Goal: Navigation & Orientation: Find specific page/section

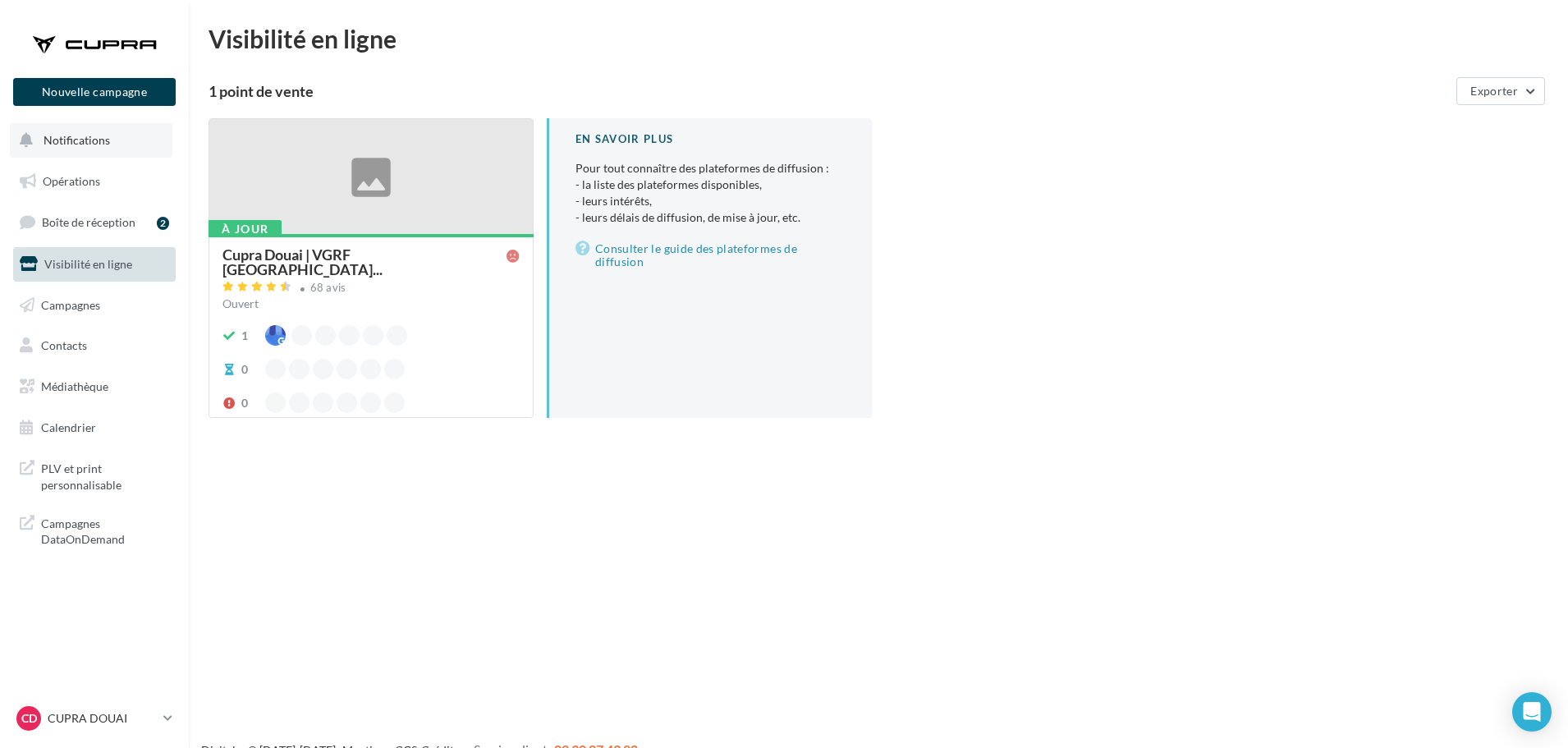
click at [77, 143] on span "Notifications" at bounding box center [76, 140] width 66 height 14
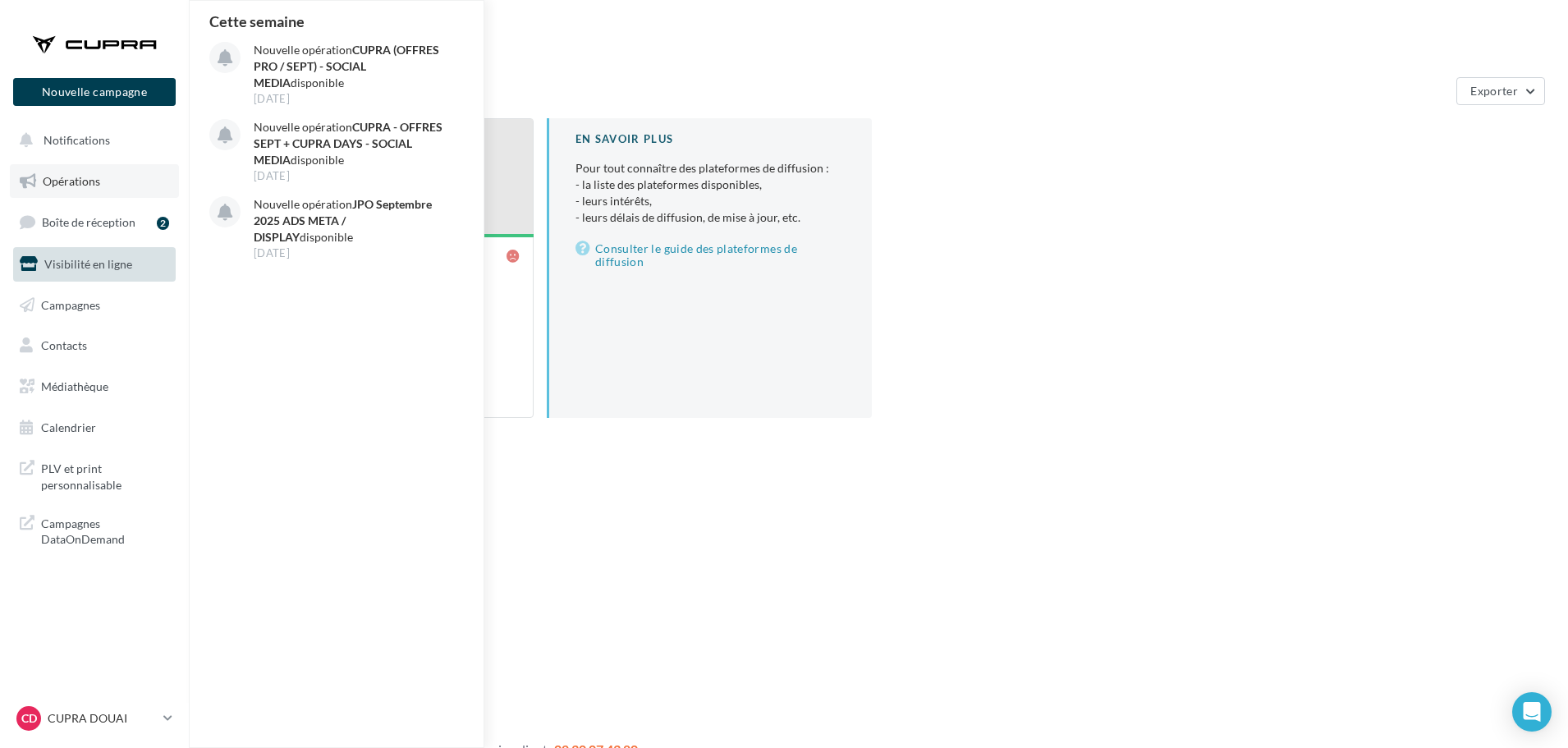
click at [88, 184] on span "Opérations" at bounding box center [72, 181] width 57 height 14
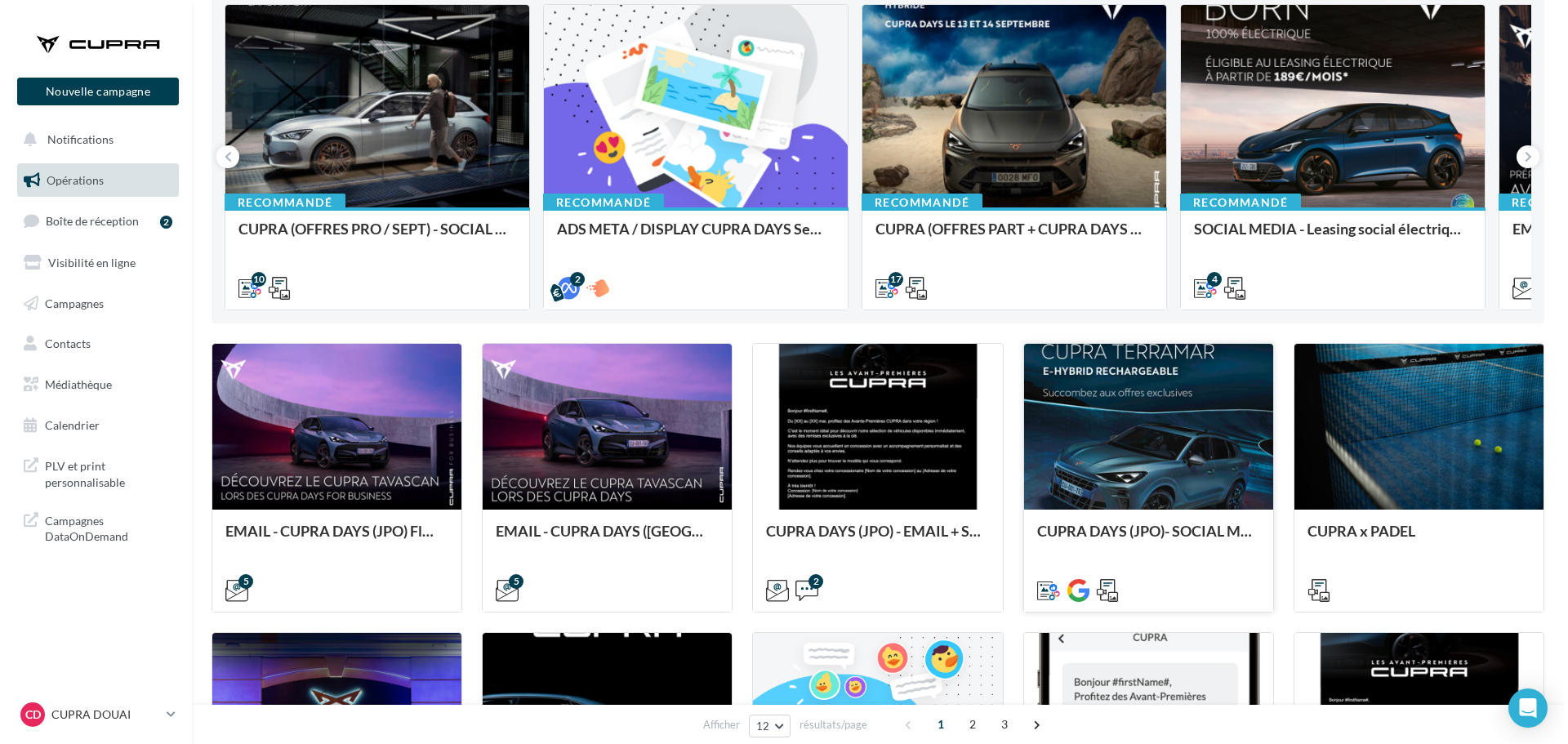
scroll to position [185, 0]
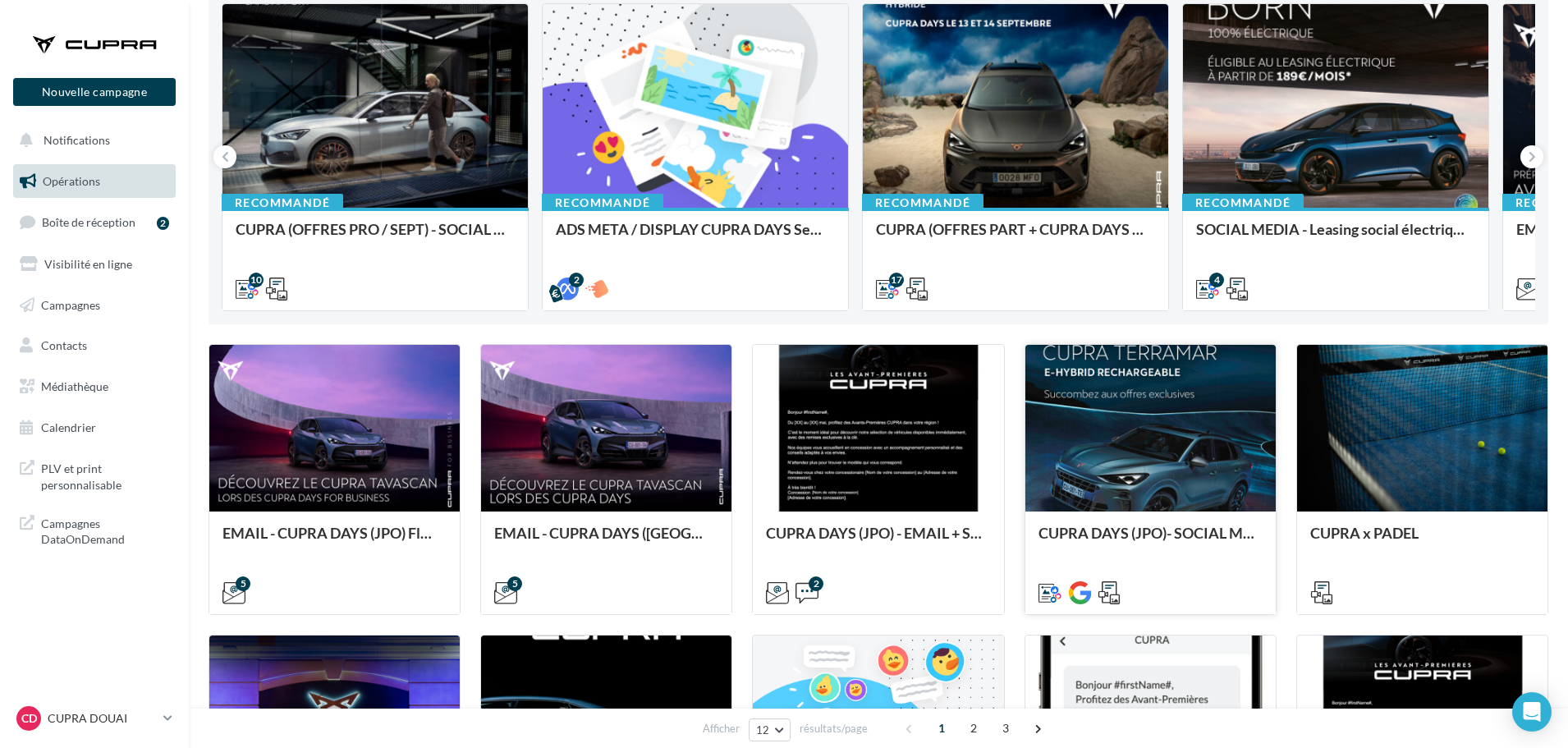
click at [1140, 421] on div at bounding box center [1150, 428] width 251 height 168
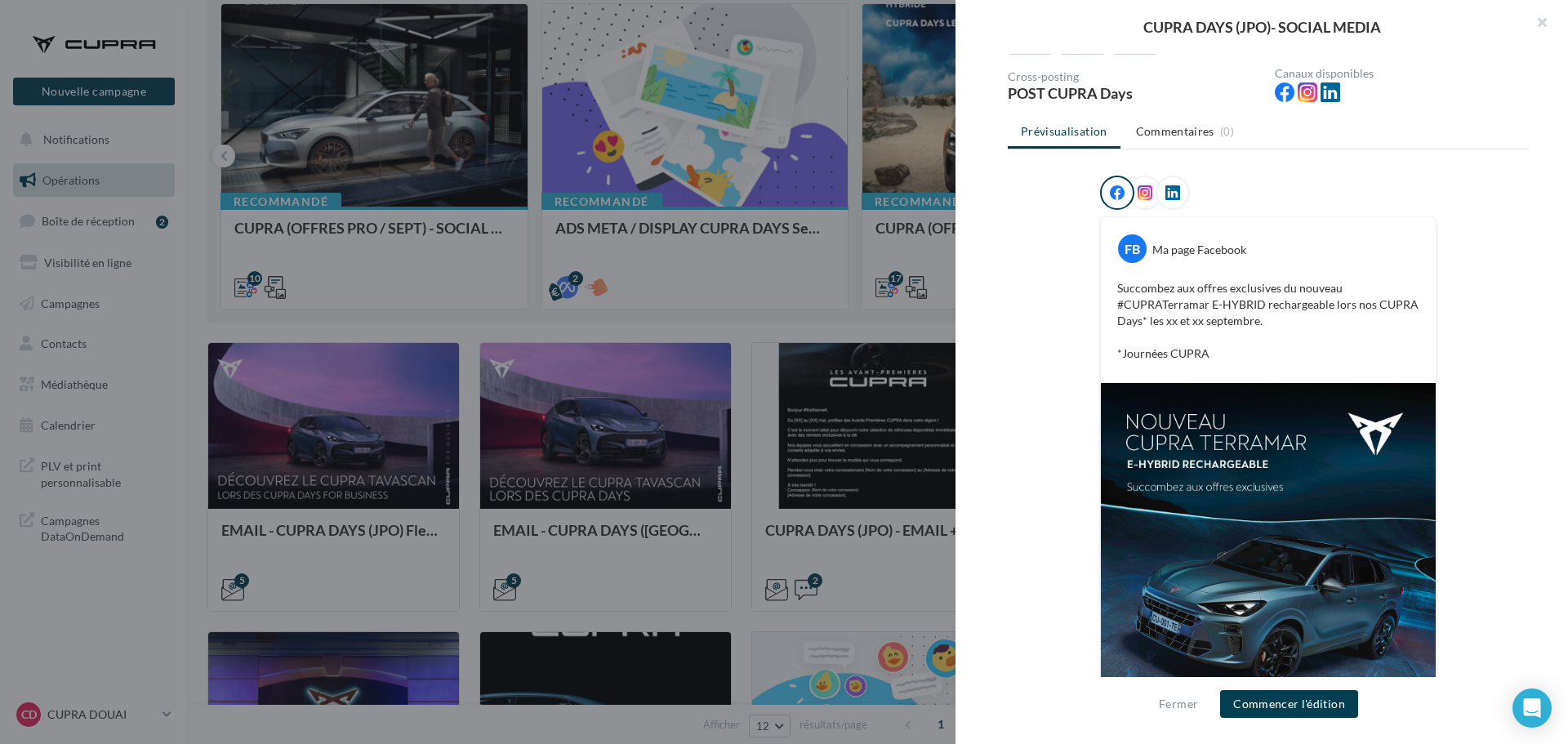
scroll to position [0, 0]
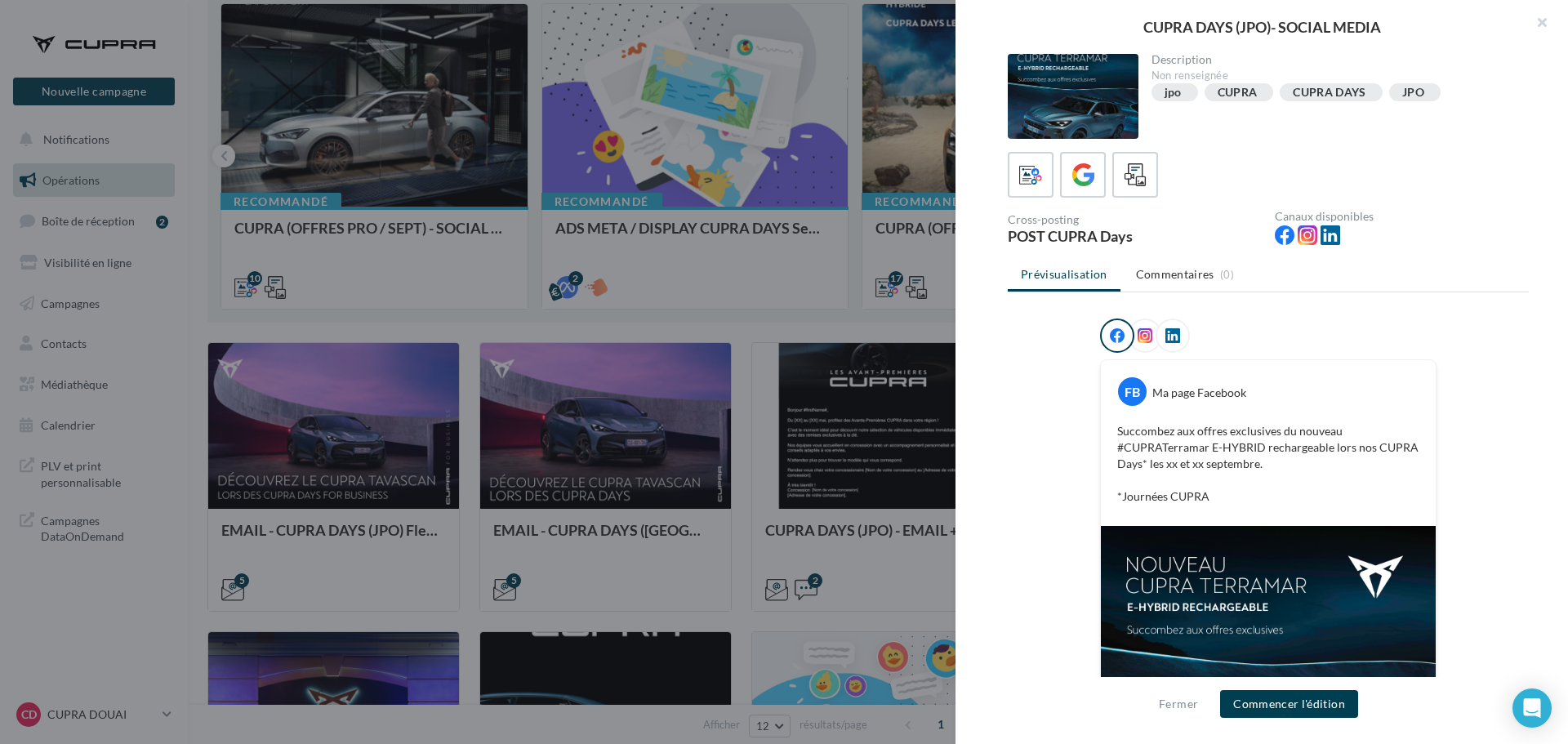
click at [1128, 340] on div at bounding box center [1117, 335] width 34 height 34
click at [1150, 338] on div at bounding box center [1145, 335] width 34 height 34
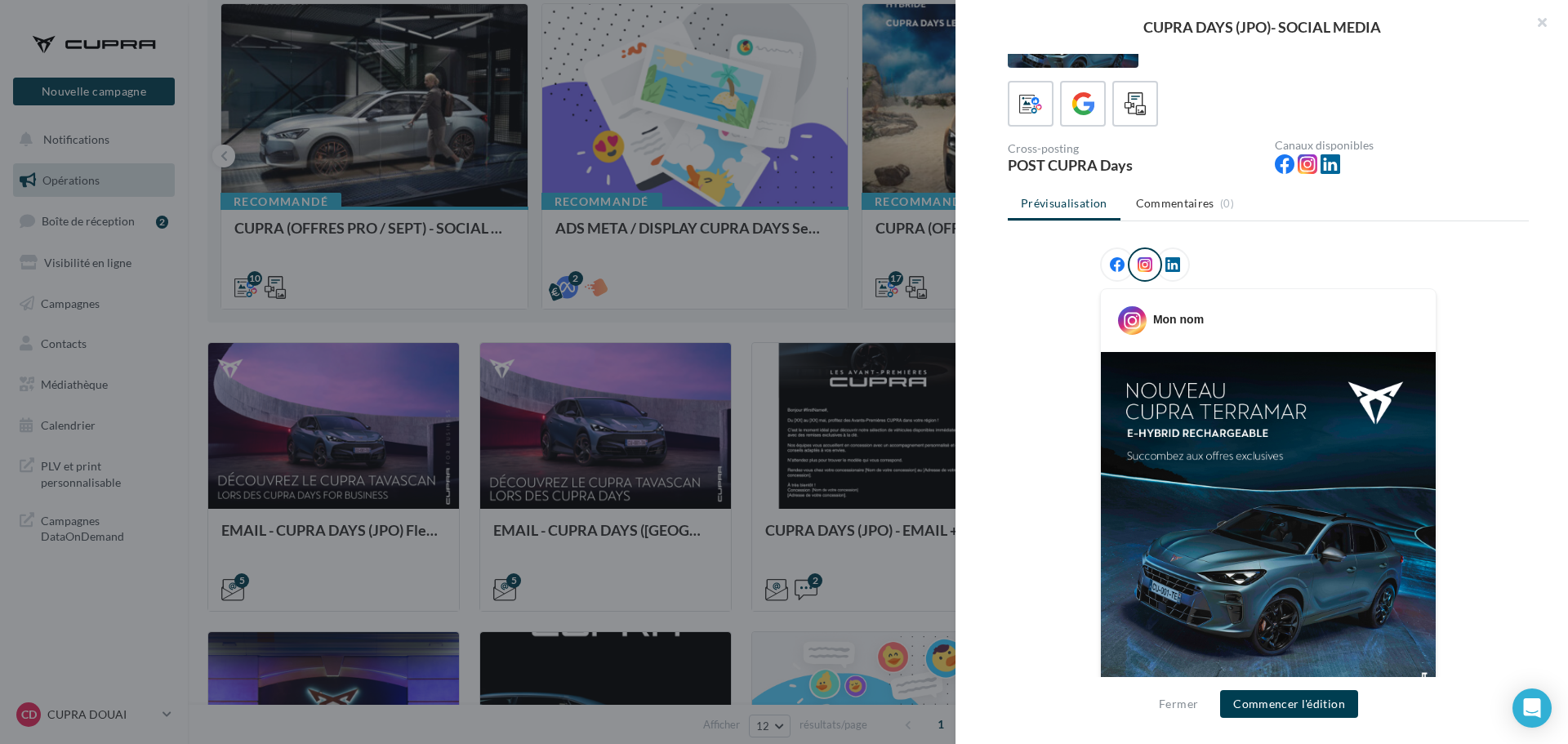
scroll to position [66, 0]
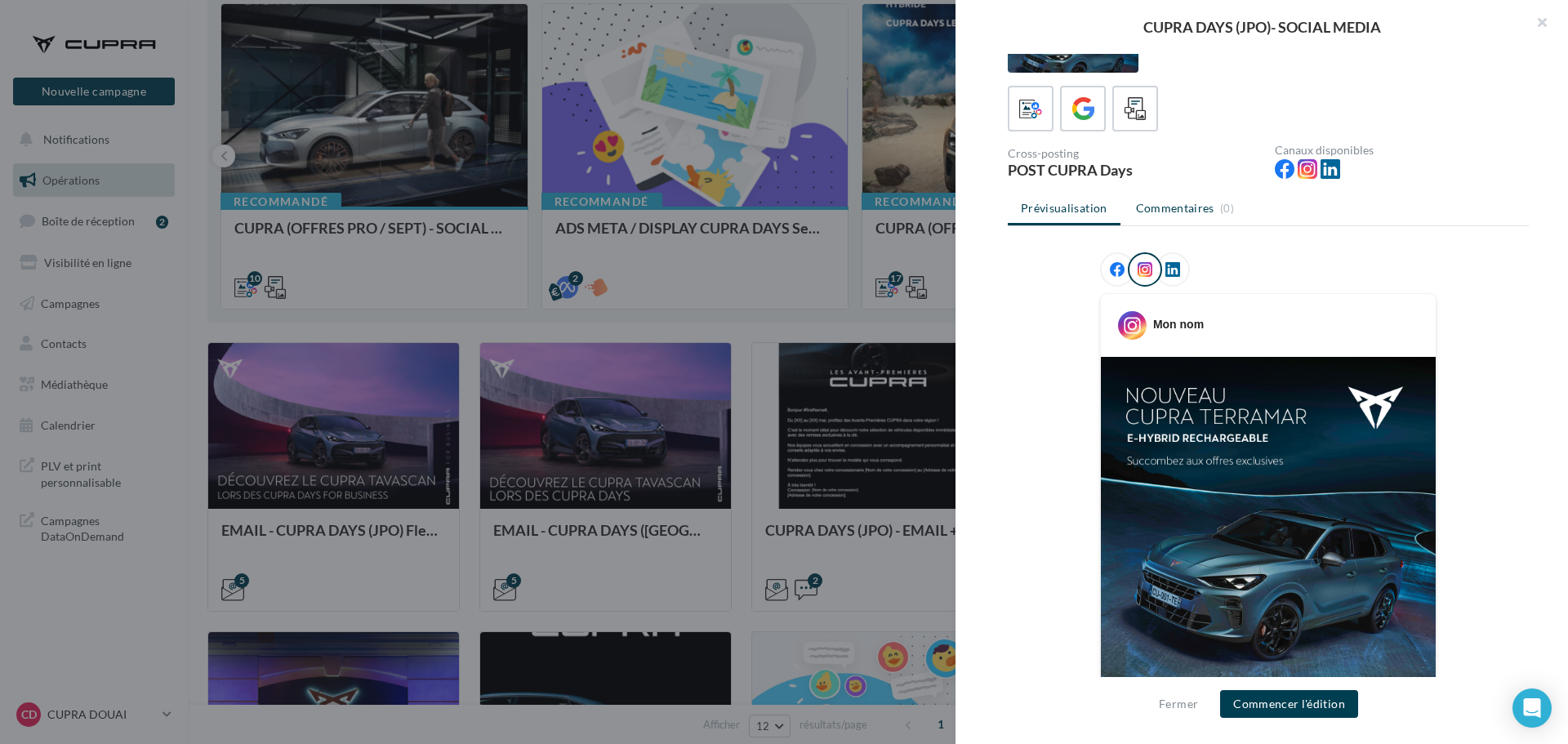
click at [1165, 265] on icon at bounding box center [1172, 269] width 14 height 14
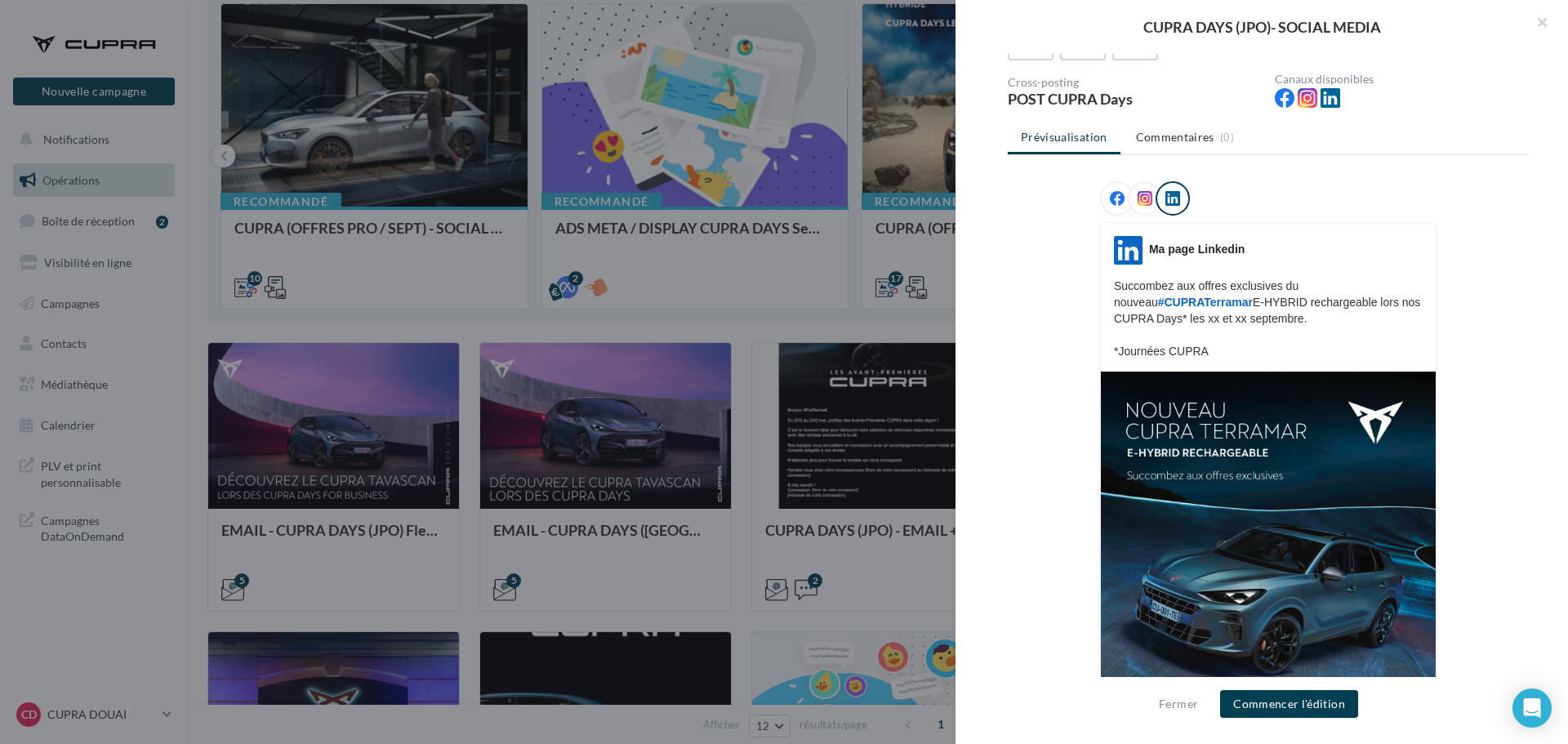
scroll to position [0, 0]
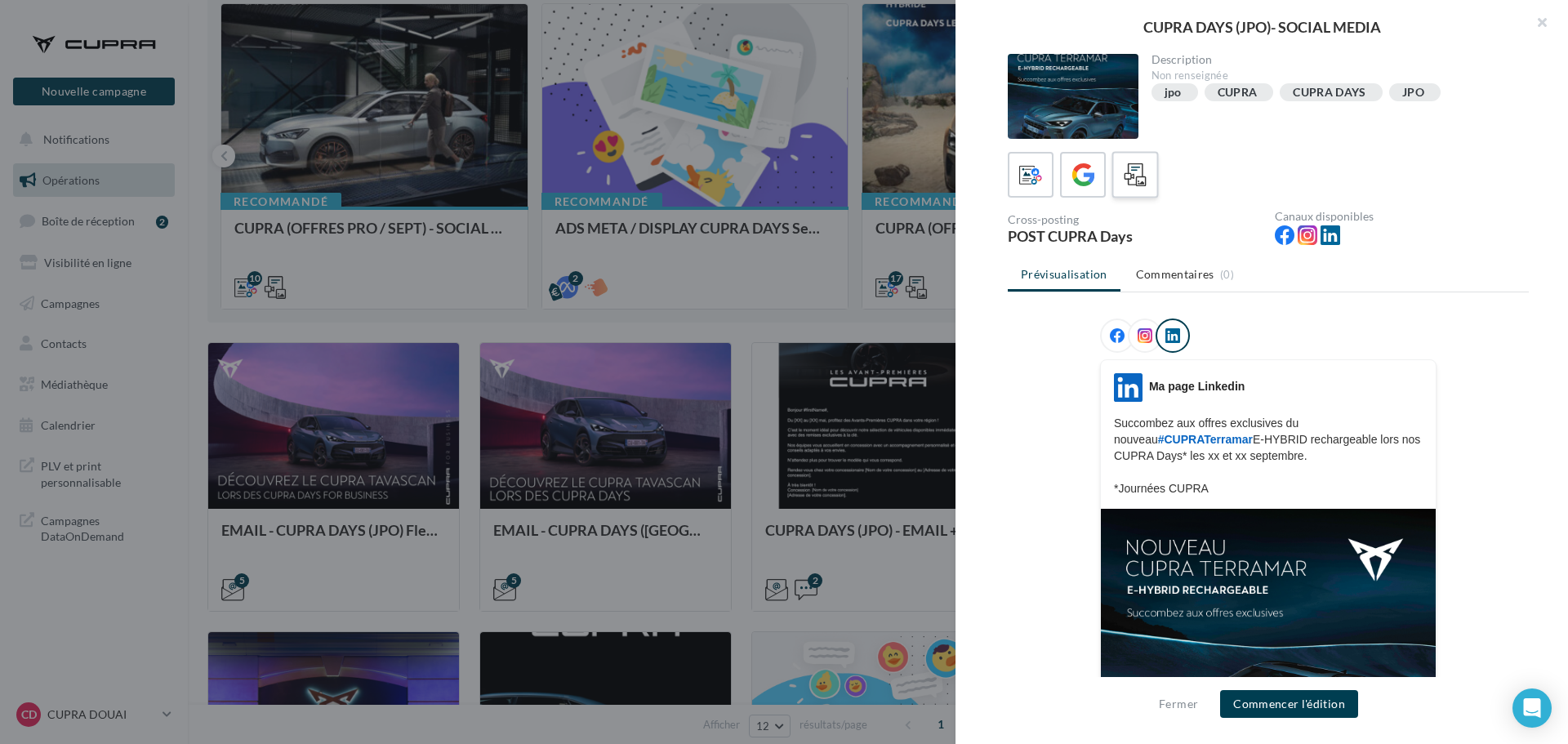
click at [1125, 177] on icon at bounding box center [1136, 175] width 24 height 24
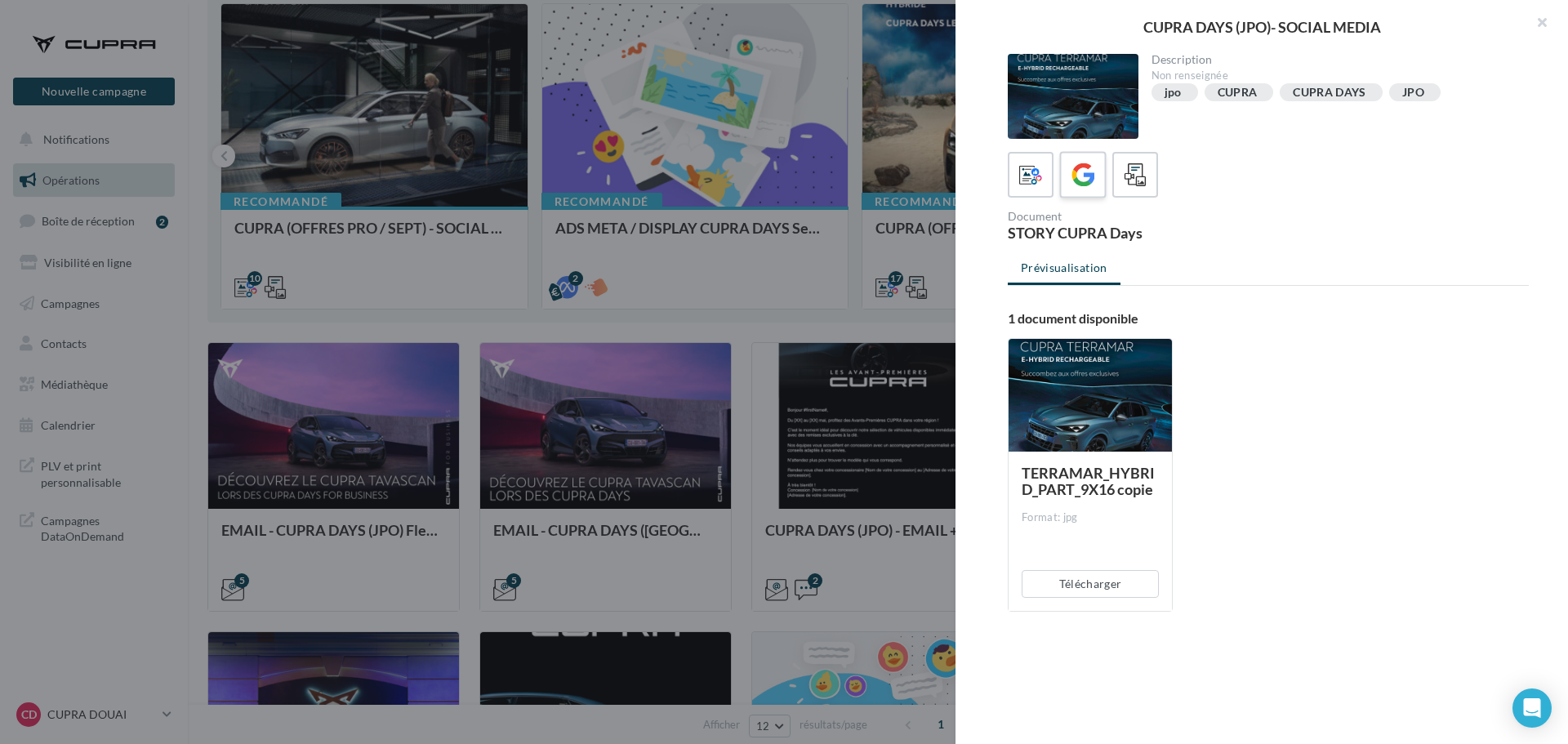
click at [1077, 171] on icon at bounding box center [1083, 175] width 24 height 24
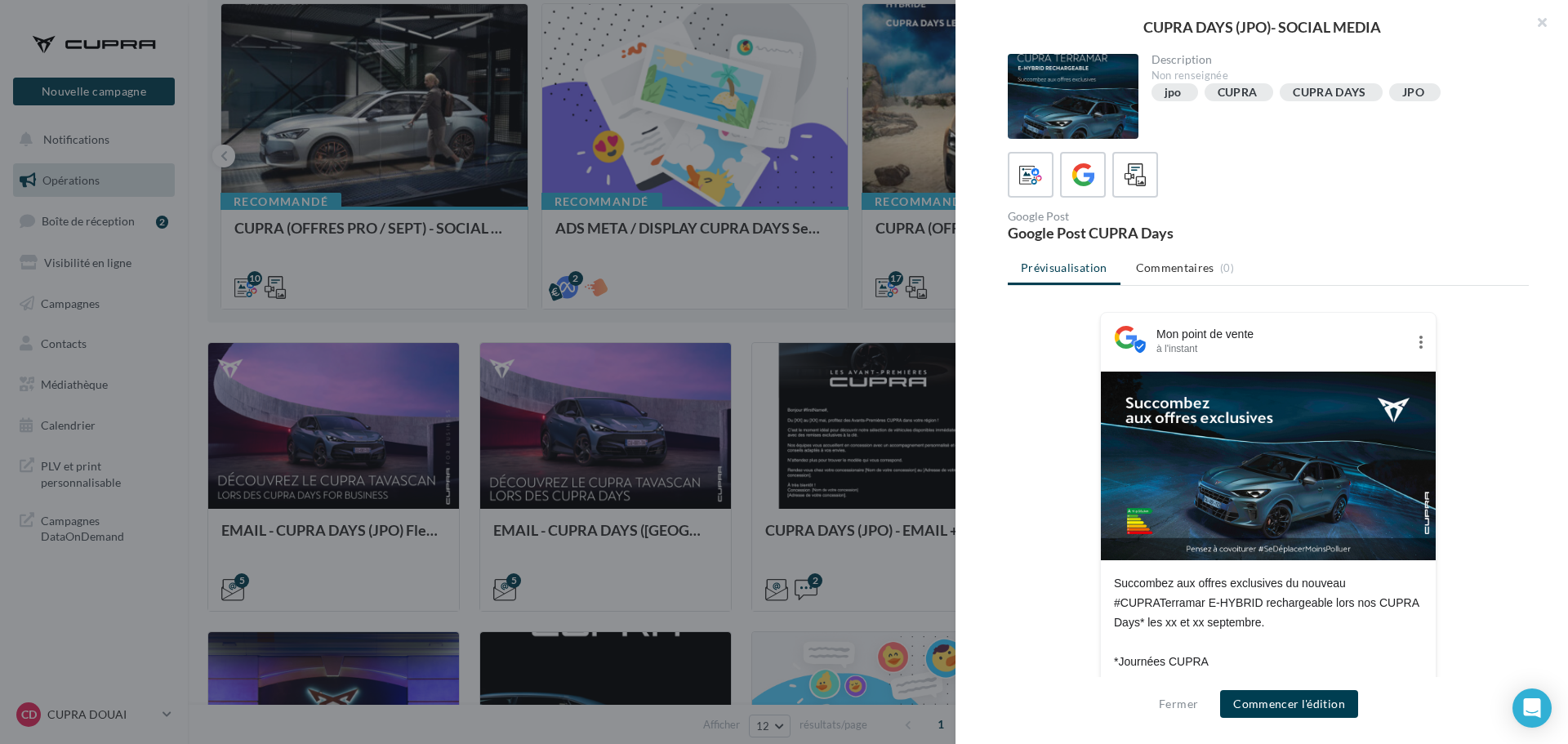
scroll to position [52, 0]
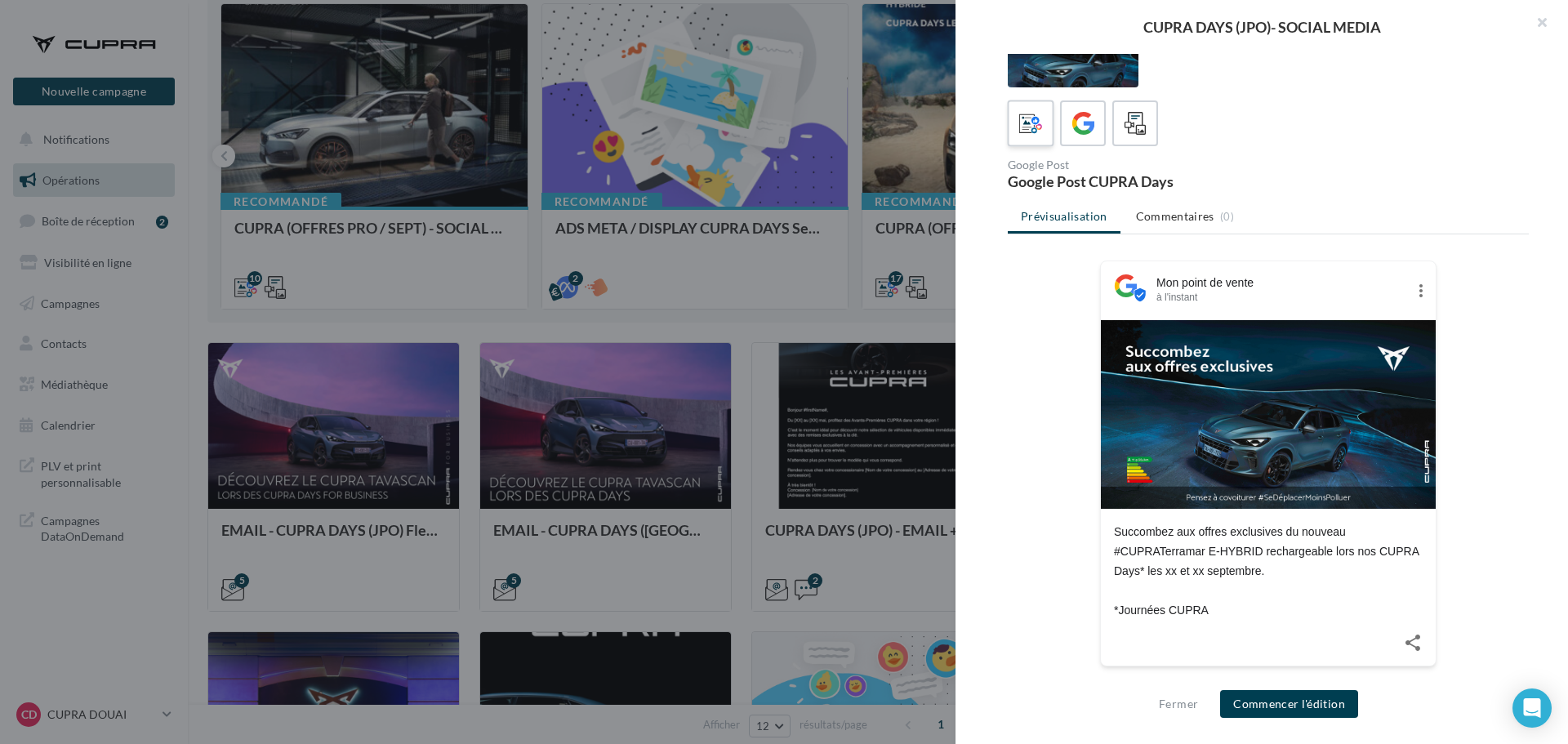
click at [1031, 129] on icon at bounding box center [1031, 123] width 24 height 24
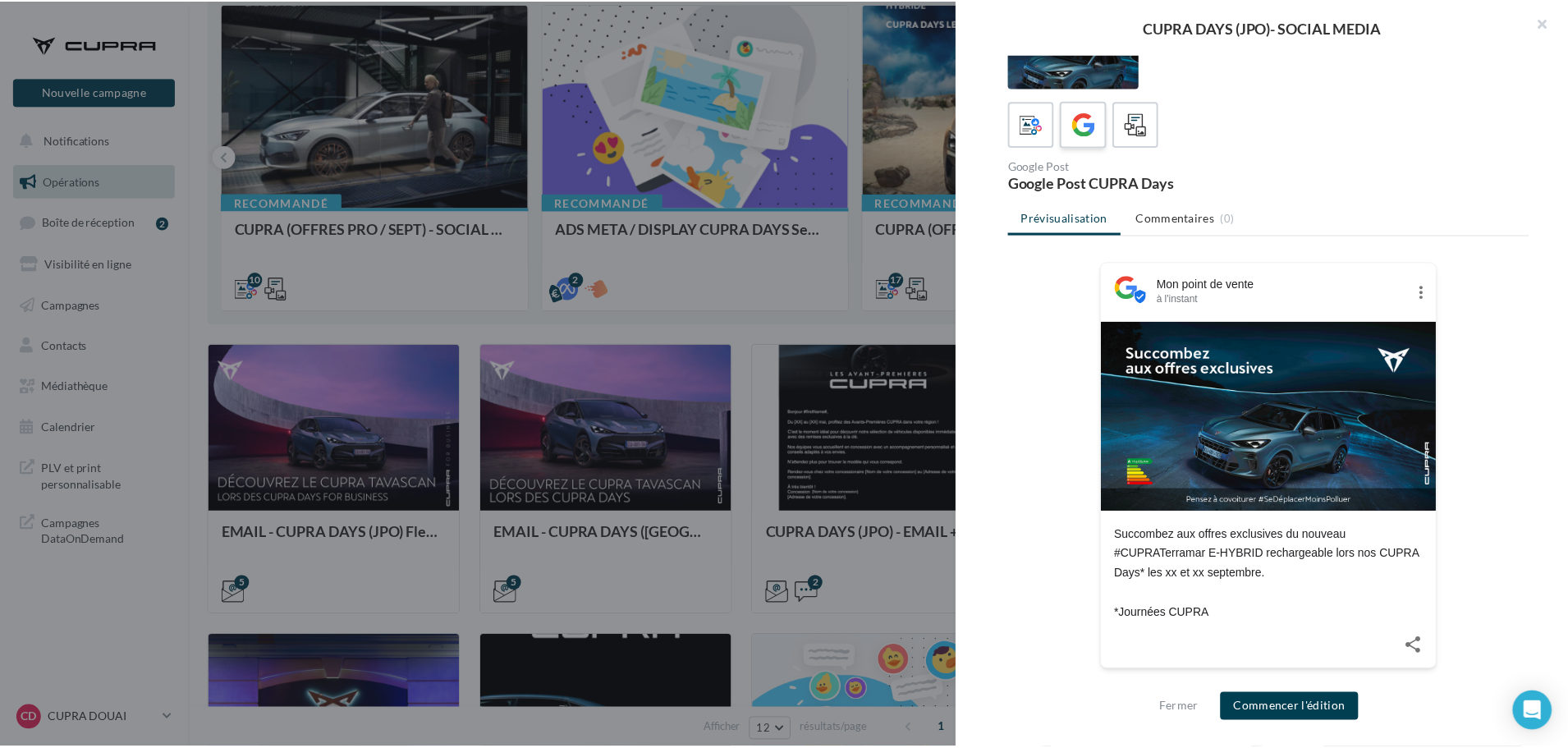
scroll to position [0, 0]
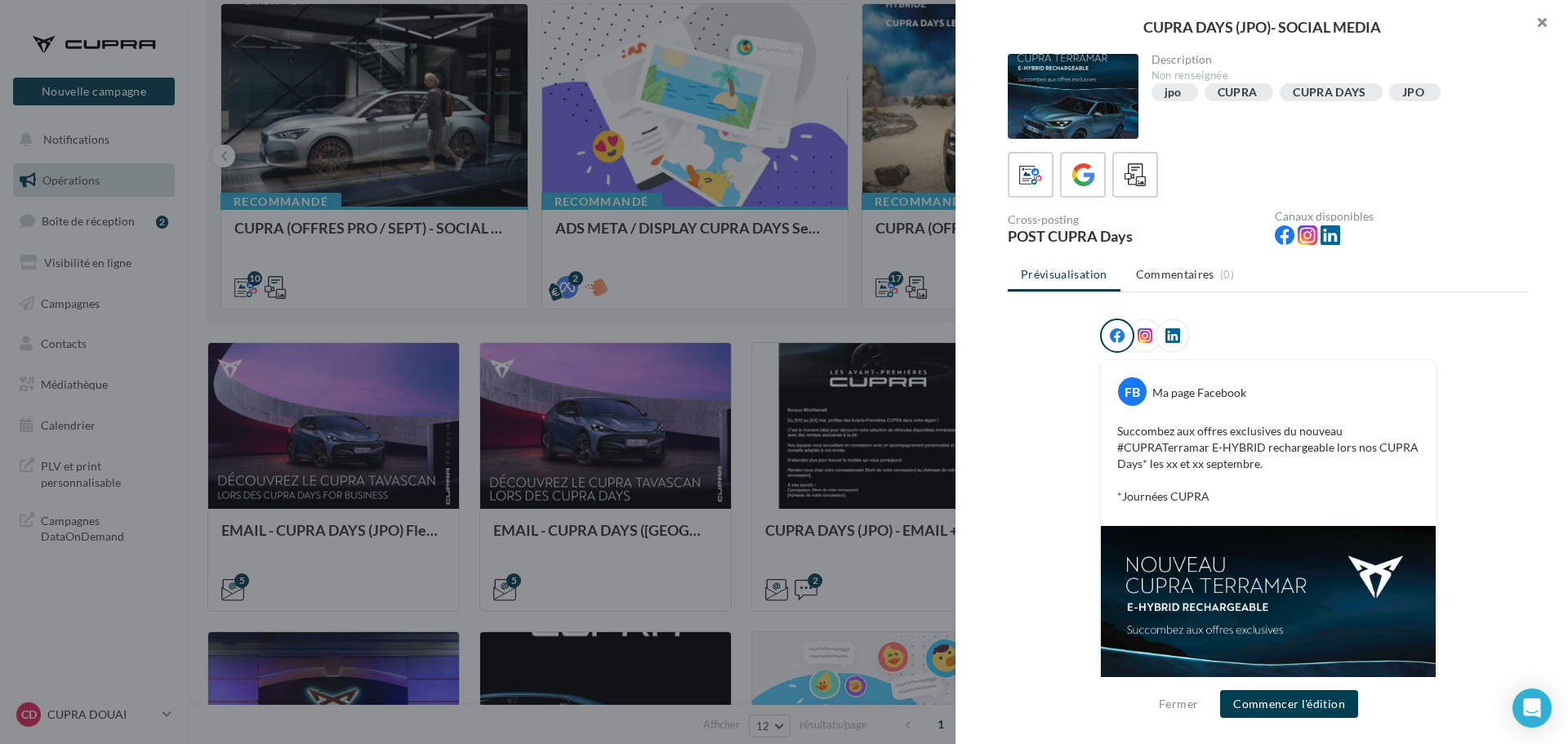
click at [1549, 15] on button "button" at bounding box center [1535, 24] width 65 height 49
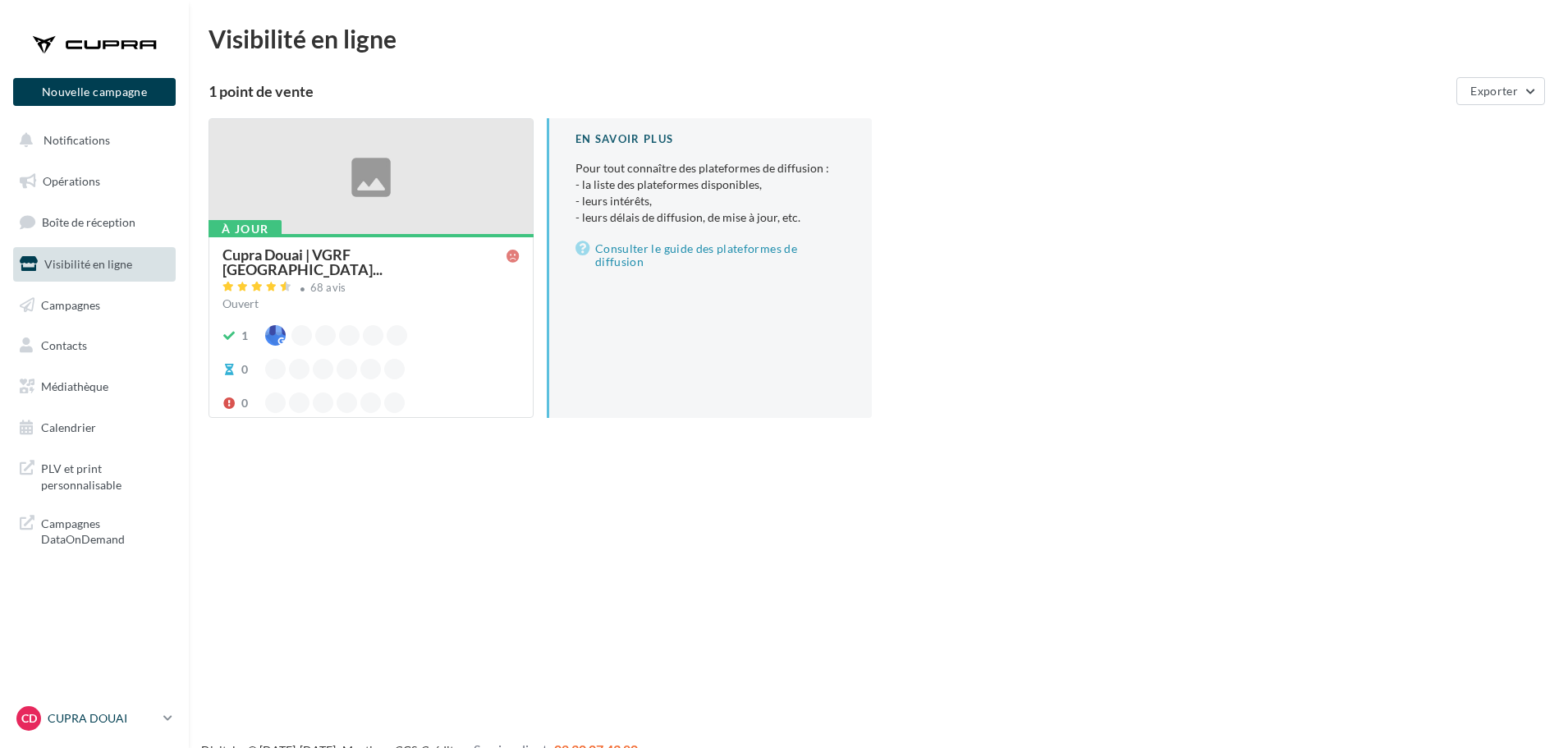
click at [107, 707] on div "CD CUPRA DOUAI cupra_douai" at bounding box center [86, 717] width 140 height 24
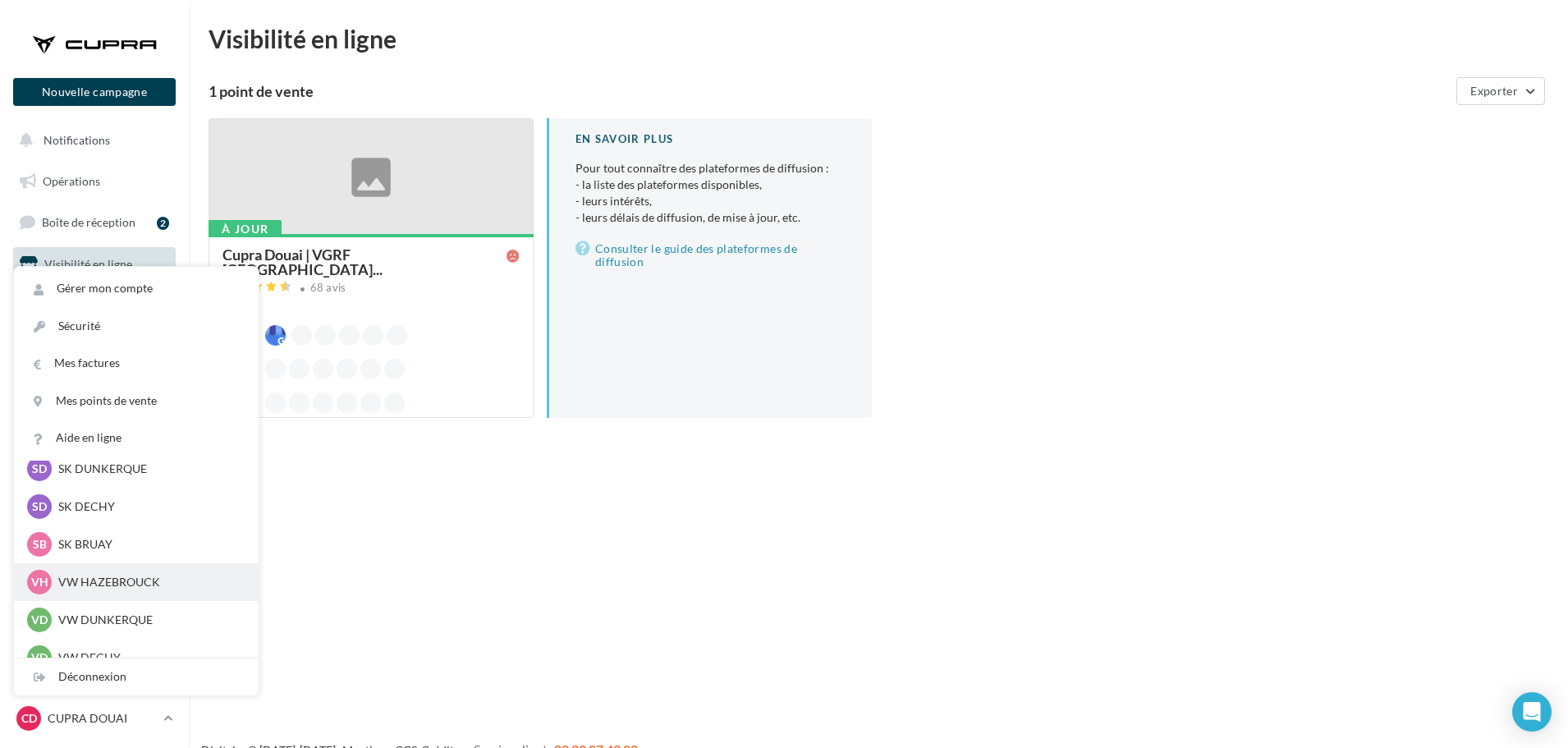
scroll to position [246, 0]
click at [101, 574] on p "VW HAZEBROUCK" at bounding box center [148, 581] width 181 height 16
click at [81, 587] on p "VW HAZEBROUCK" at bounding box center [148, 581] width 181 height 16
click at [101, 583] on p "VW HAZEBROUCK" at bounding box center [148, 581] width 181 height 16
